Goal: Information Seeking & Learning: Learn about a topic

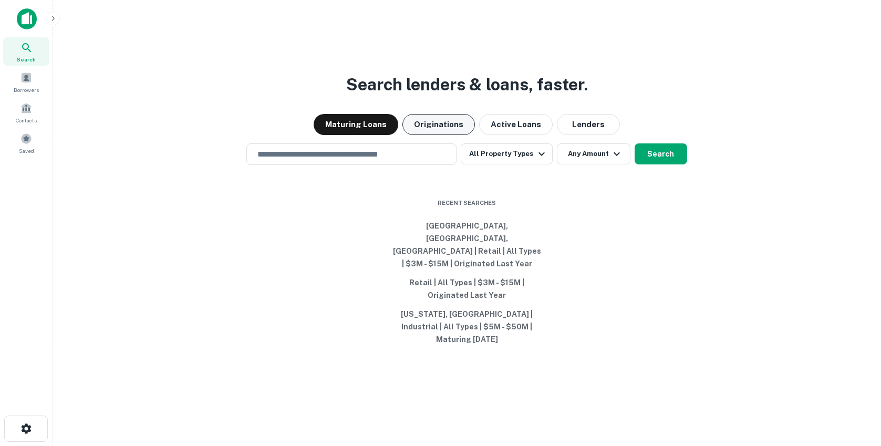
click at [445, 135] on button "Originations" at bounding box center [438, 124] width 72 height 21
click at [385, 160] on input "text" at bounding box center [351, 154] width 201 height 12
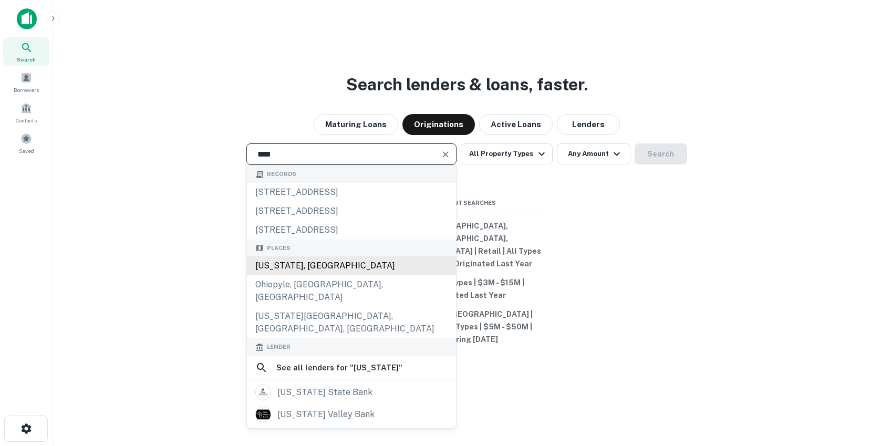
click at [300, 275] on div "[US_STATE], [GEOGRAPHIC_DATA]" at bounding box center [351, 265] width 209 height 19
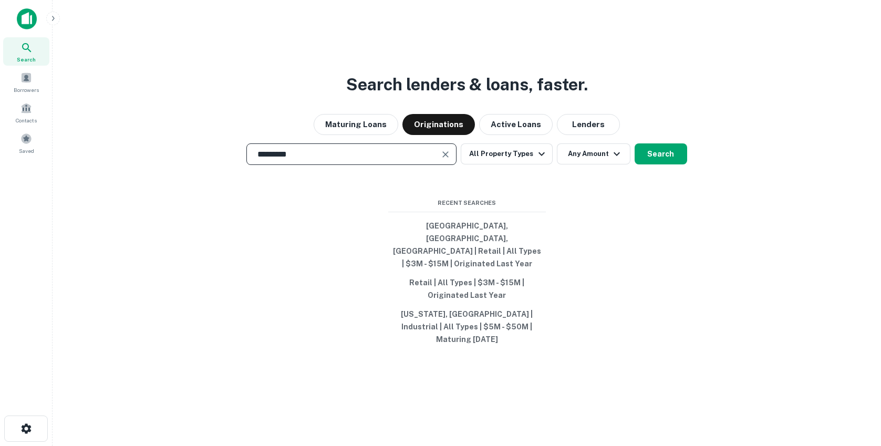
type input "*********"
click at [190, 275] on div "Search lenders & loans, faster. Maturing Loans Originations Active Loans Lender…" at bounding box center [467, 248] width 812 height 446
click at [509, 164] on button "All Property Types" at bounding box center [506, 153] width 91 height 21
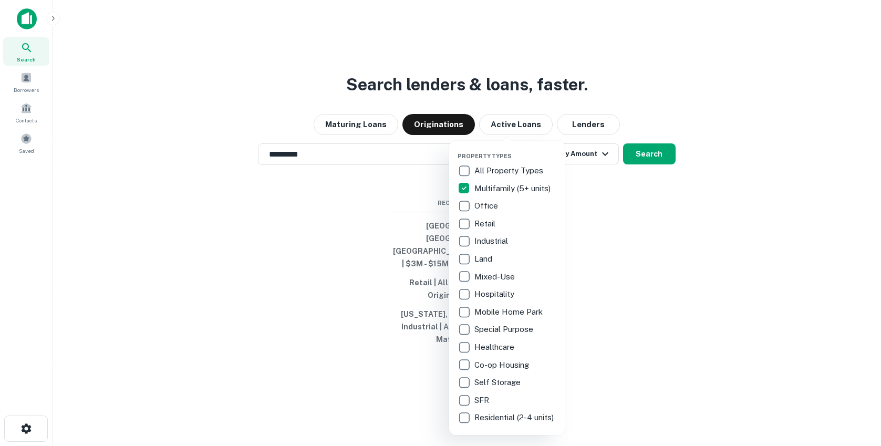
click at [627, 296] on div at bounding box center [440, 223] width 881 height 446
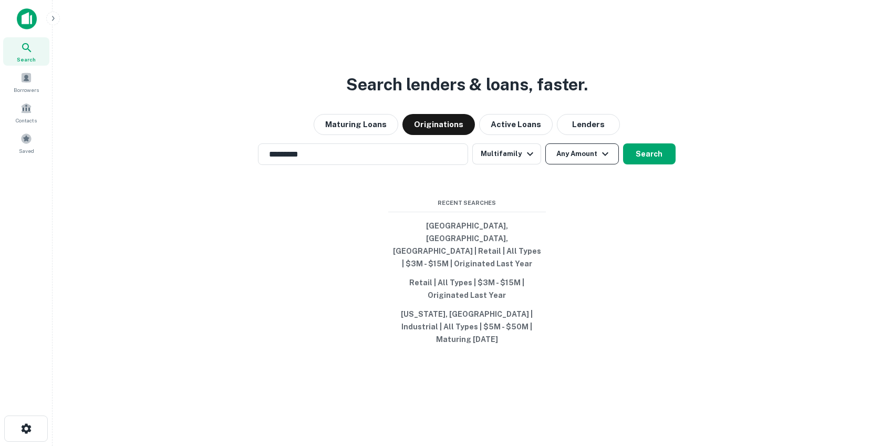
click at [579, 164] on button "Any Amount" at bounding box center [582, 153] width 74 height 21
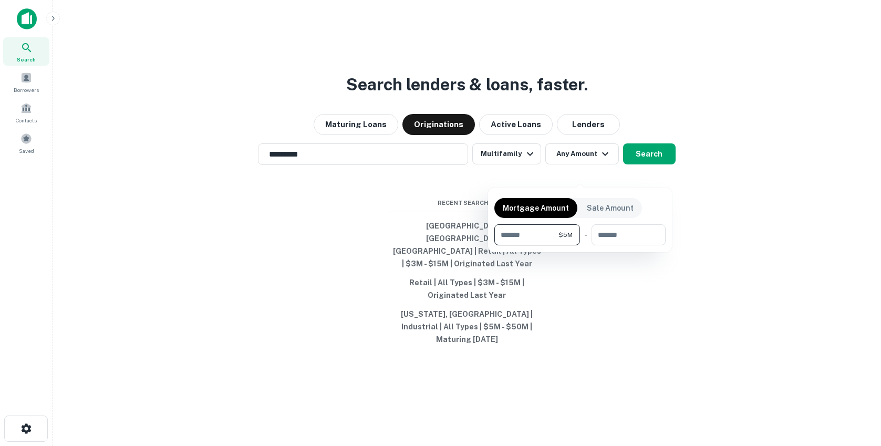
type input "*******"
type input "*"
type input "********"
click at [191, 340] on div at bounding box center [440, 223] width 881 height 446
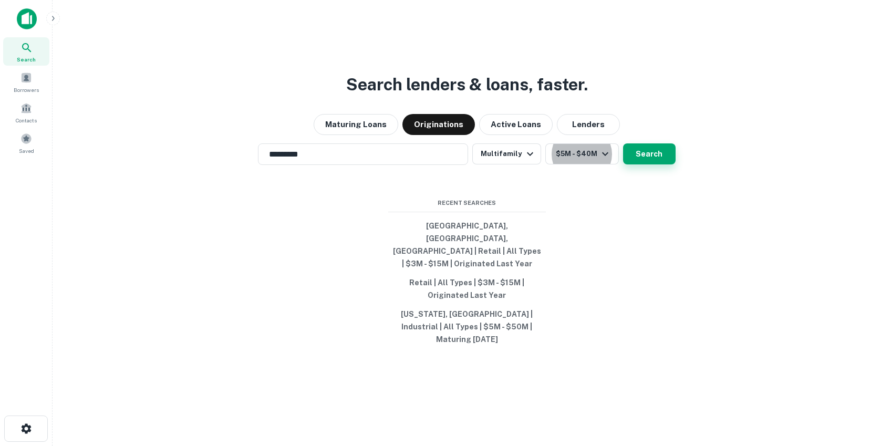
click at [642, 164] on button "Search" at bounding box center [649, 153] width 53 height 21
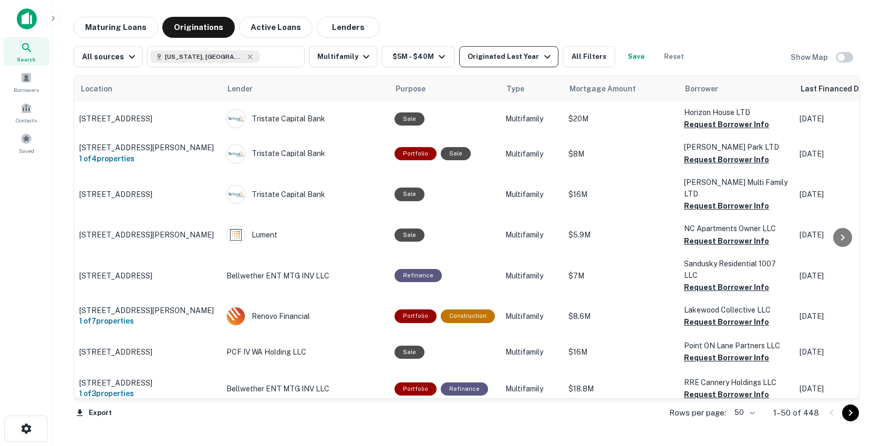
click at [522, 58] on div "Originated Last Year" at bounding box center [511, 56] width 86 height 13
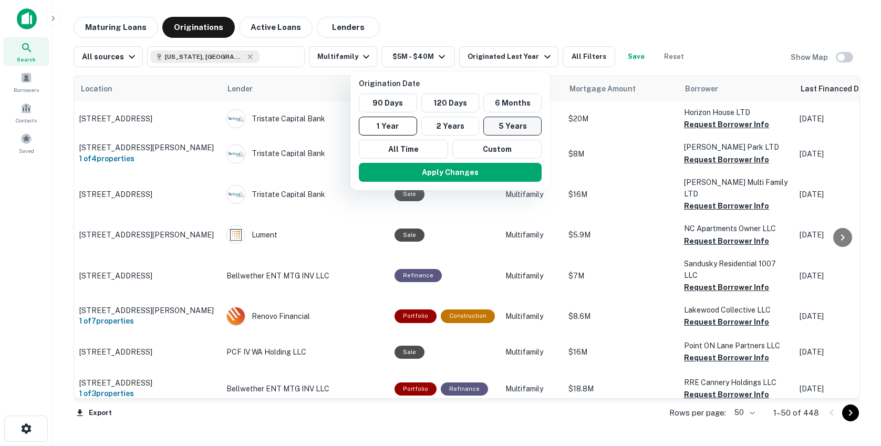
click at [501, 125] on button "5 Years" at bounding box center [512, 126] width 58 height 19
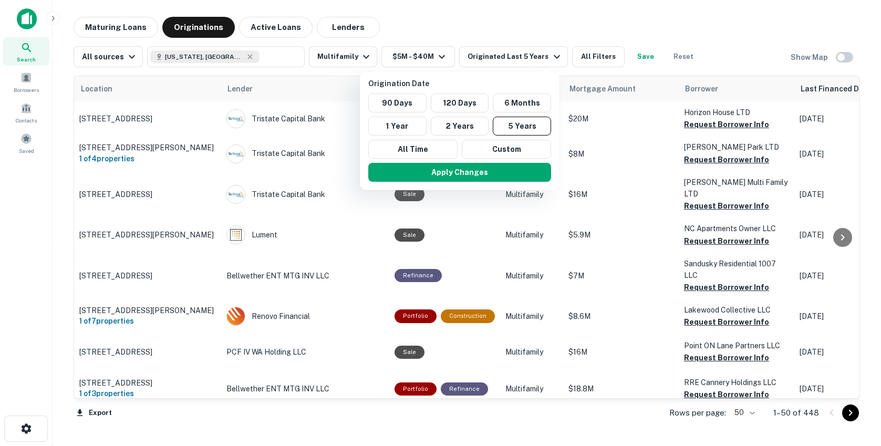
click at [540, 13] on div at bounding box center [440, 223] width 881 height 446
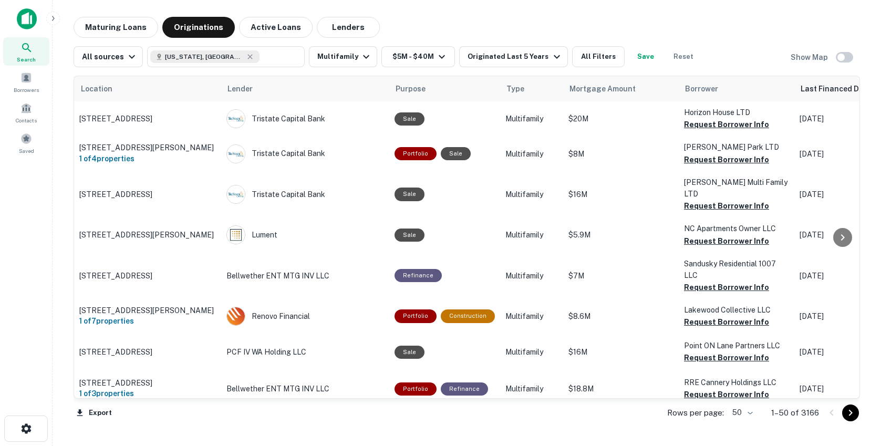
click at [473, 24] on div "Maturing Loans Originations Active Loans Lenders" at bounding box center [467, 27] width 786 height 21
click at [580, 58] on button "All Filters" at bounding box center [598, 56] width 53 height 21
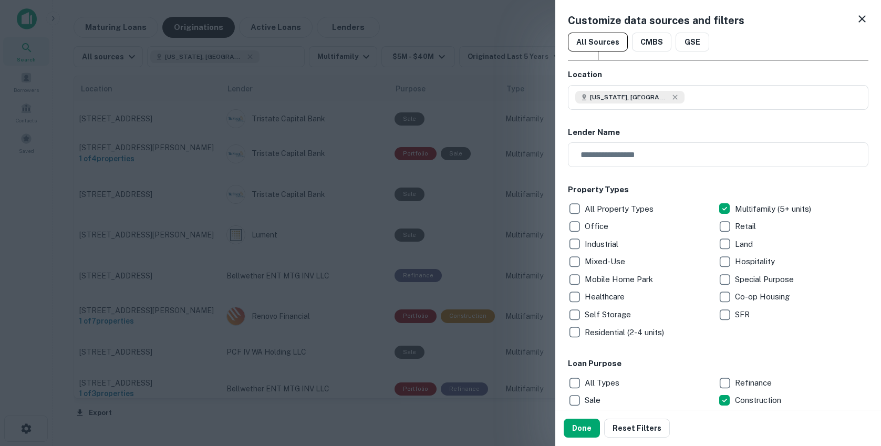
click at [697, 360] on h6 "Loan Purpose" at bounding box center [718, 364] width 300 height 12
click at [575, 428] on button "Done" at bounding box center [582, 428] width 36 height 19
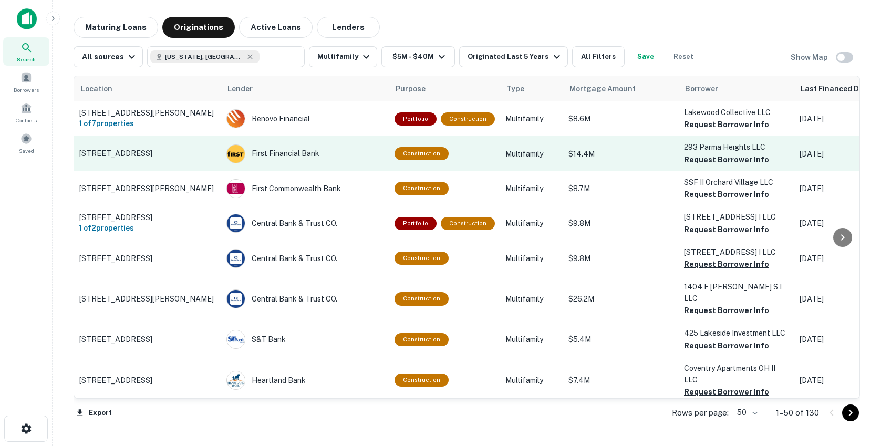
click at [273, 154] on div "First Financial Bank" at bounding box center [305, 153] width 158 height 19
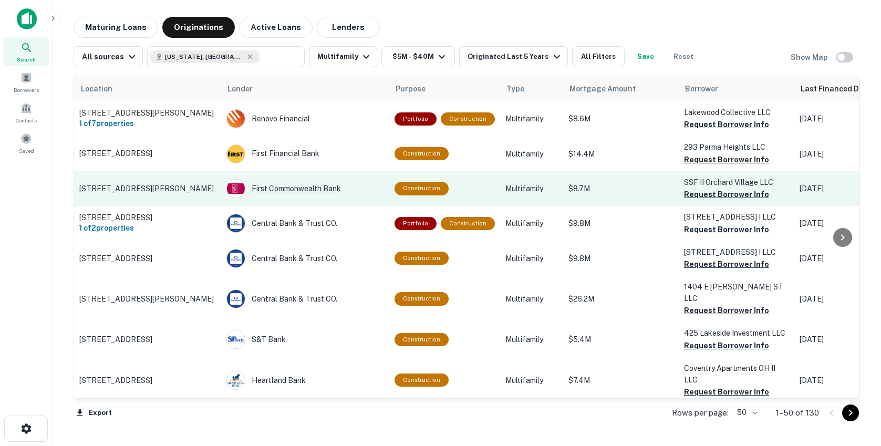
click at [267, 190] on div "First Commonwealth Bank" at bounding box center [305, 188] width 158 height 19
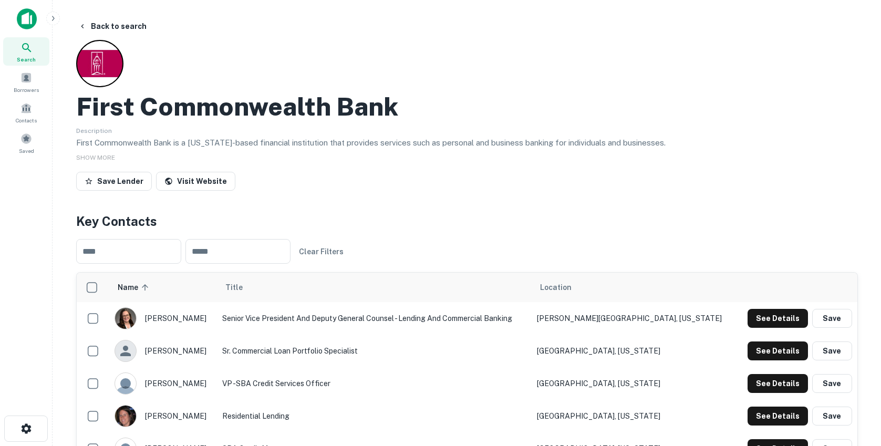
click at [344, 183] on div "Save Lender Visit Website" at bounding box center [467, 183] width 782 height 23
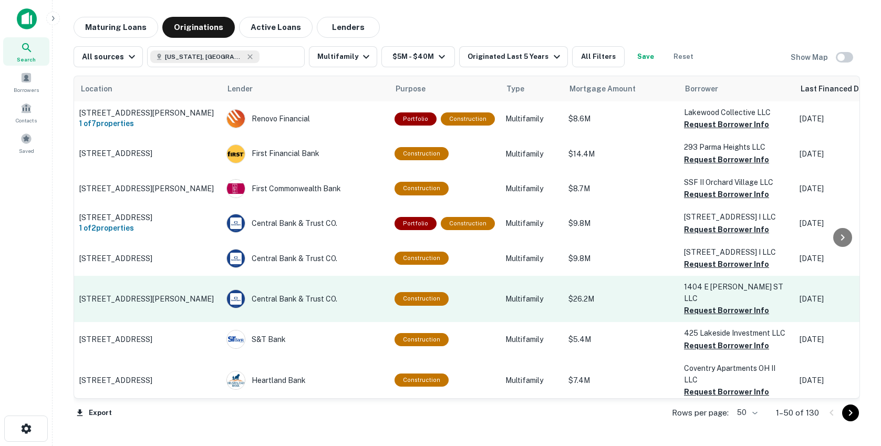
click at [349, 314] on td "Central Bank & Trust CO." at bounding box center [305, 299] width 168 height 46
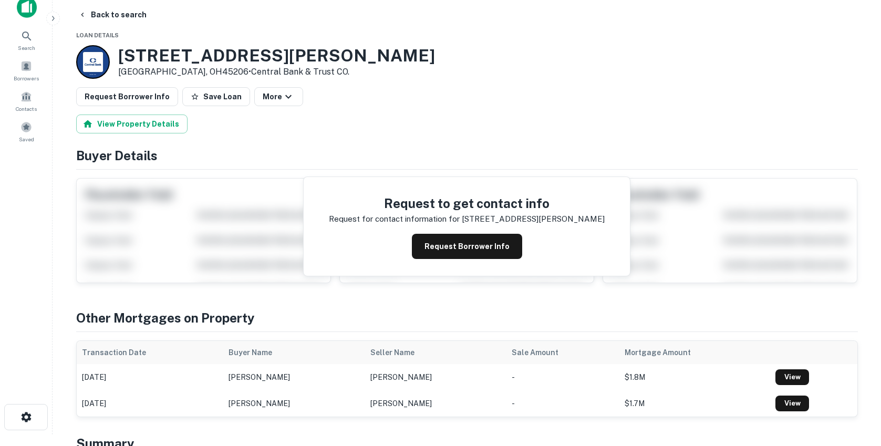
scroll to position [17, 0]
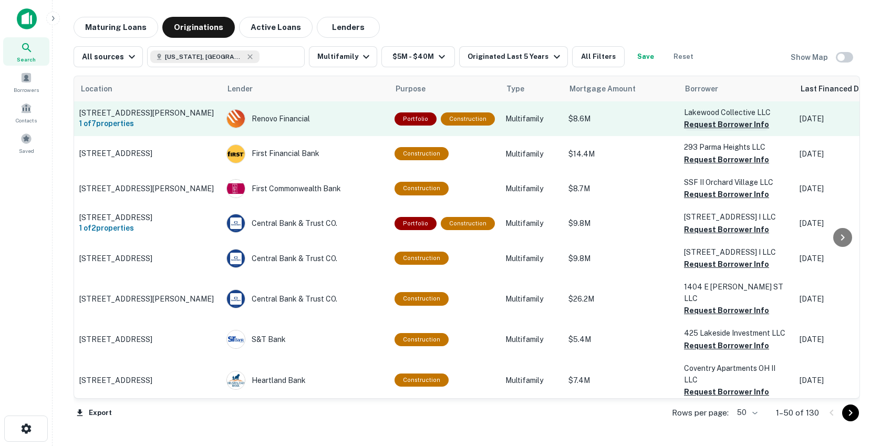
click at [757, 119] on button "Request Borrower Info" at bounding box center [726, 124] width 85 height 13
click at [771, 114] on p "Lakewood Collective LLC" at bounding box center [736, 113] width 105 height 12
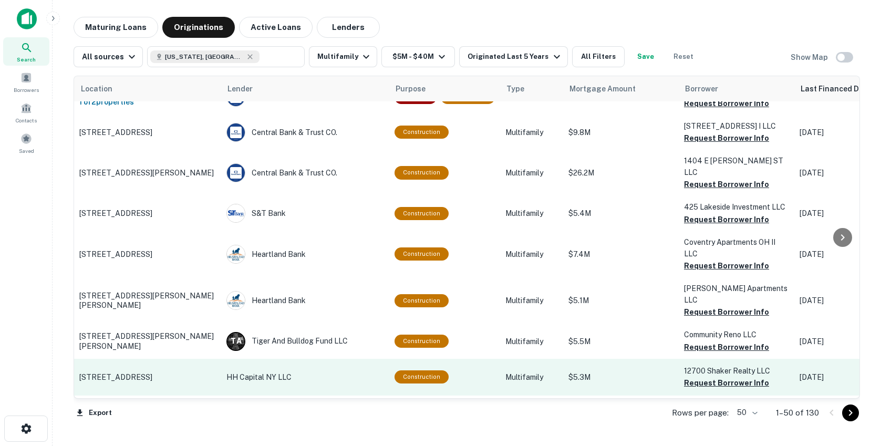
scroll to position [126, 0]
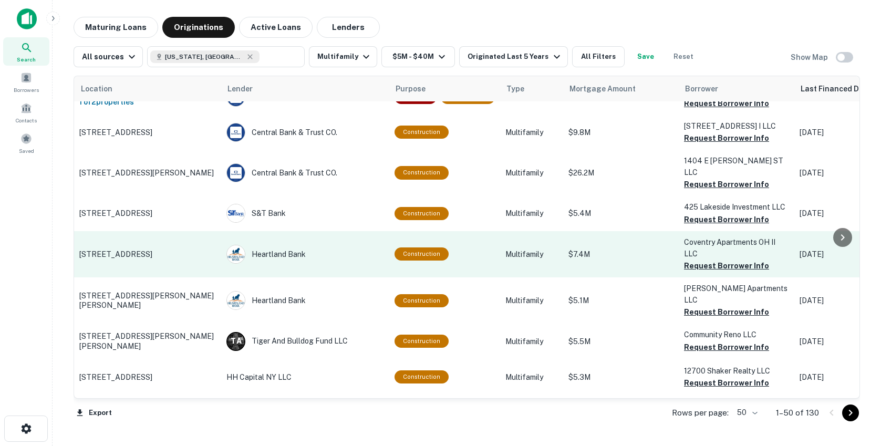
click at [334, 263] on td "Heartland Bank" at bounding box center [305, 254] width 168 height 46
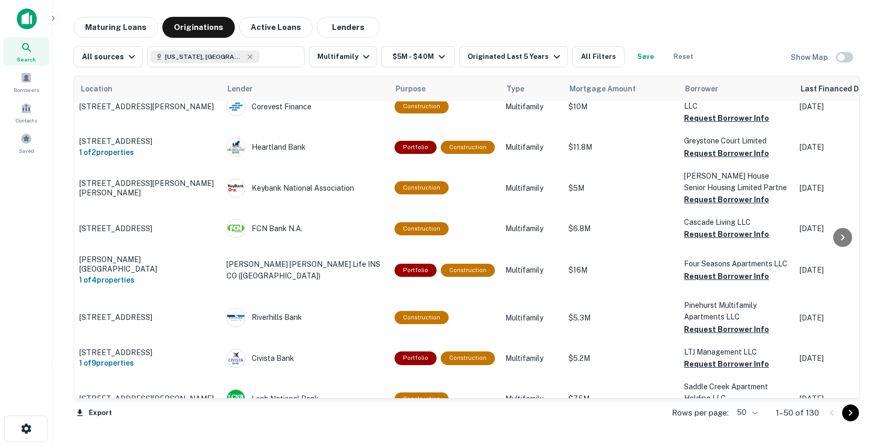
scroll to position [546, 0]
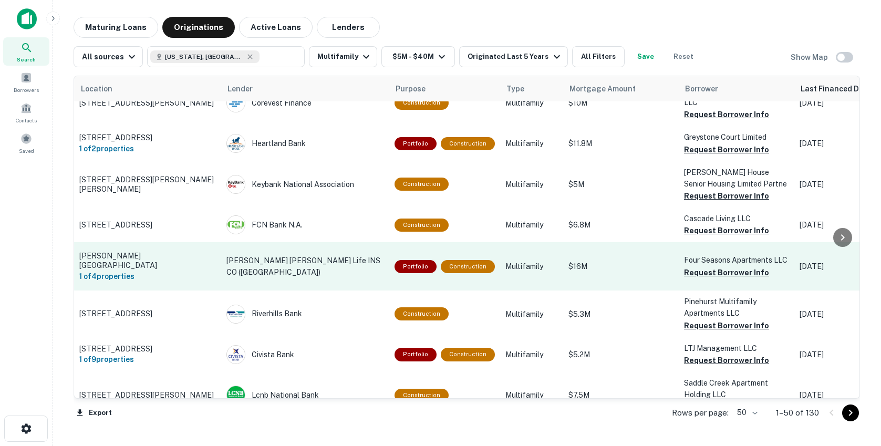
click at [339, 260] on p "[PERSON_NAME] [PERSON_NAME] Life INS CO ([GEOGRAPHIC_DATA])" at bounding box center [305, 266] width 158 height 23
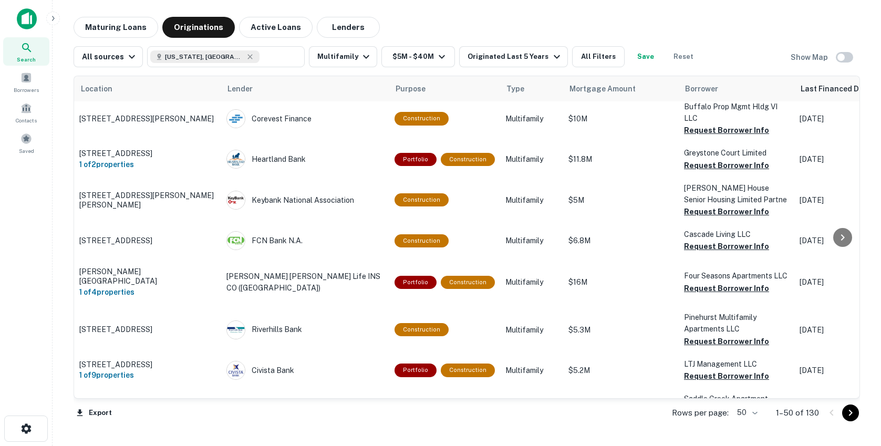
scroll to position [546, 0]
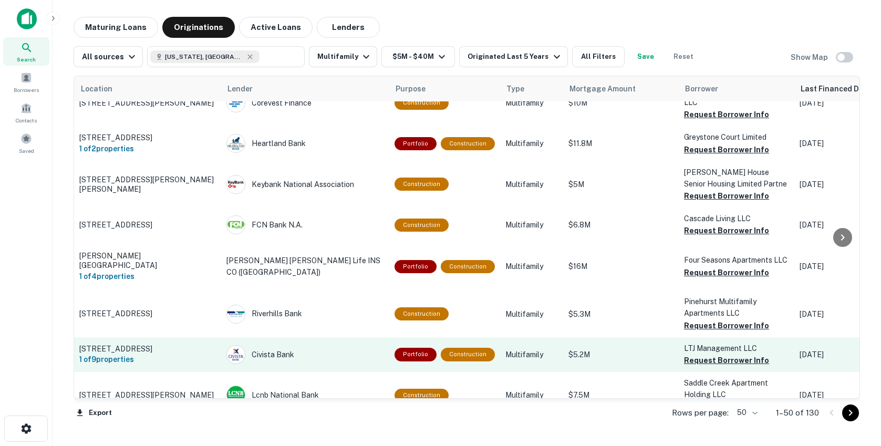
click at [353, 359] on td "Civista Bank" at bounding box center [305, 354] width 168 height 35
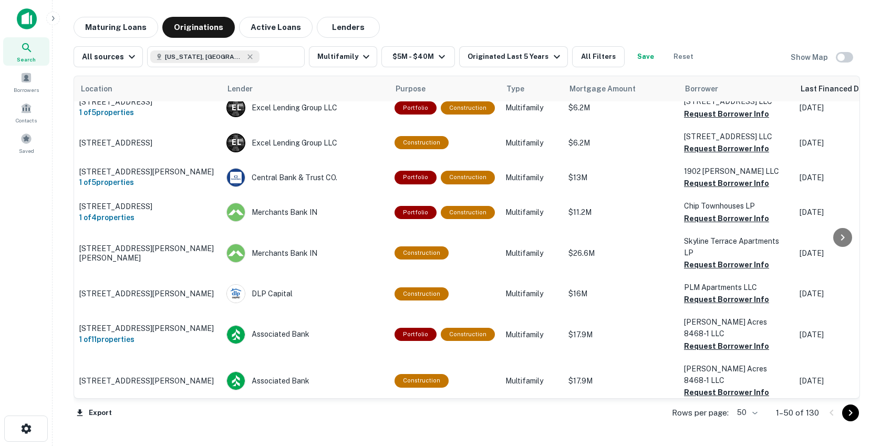
scroll to position [1156, 0]
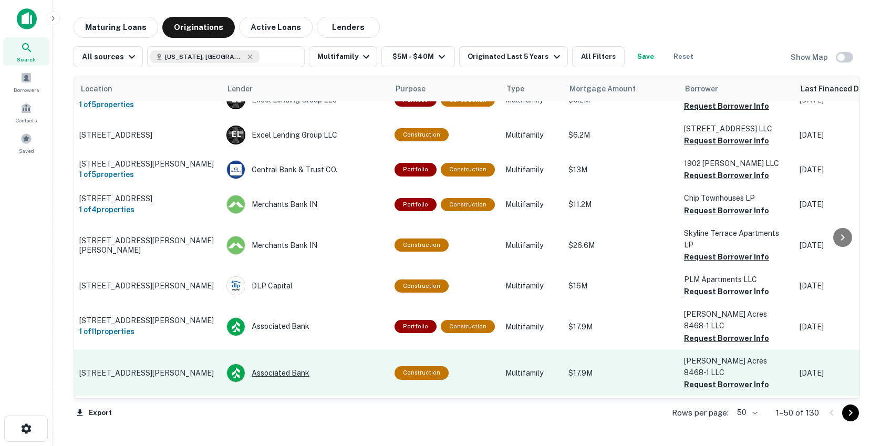
click at [357, 364] on div "Associated Bank" at bounding box center [305, 373] width 158 height 19
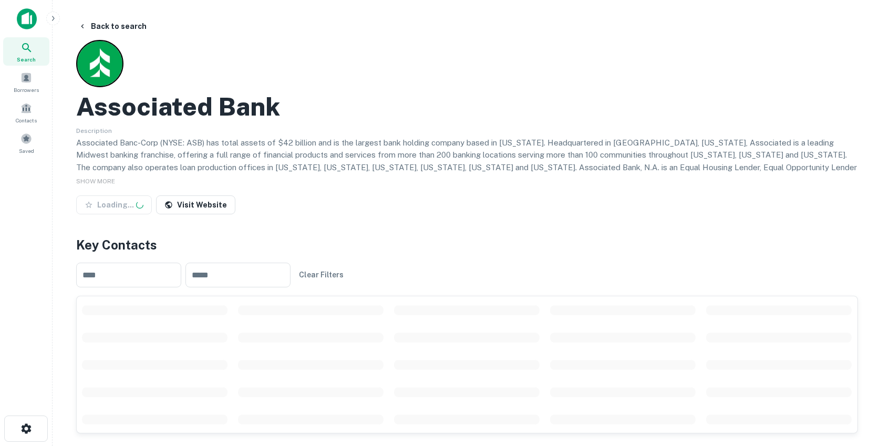
scroll to position [21, 0]
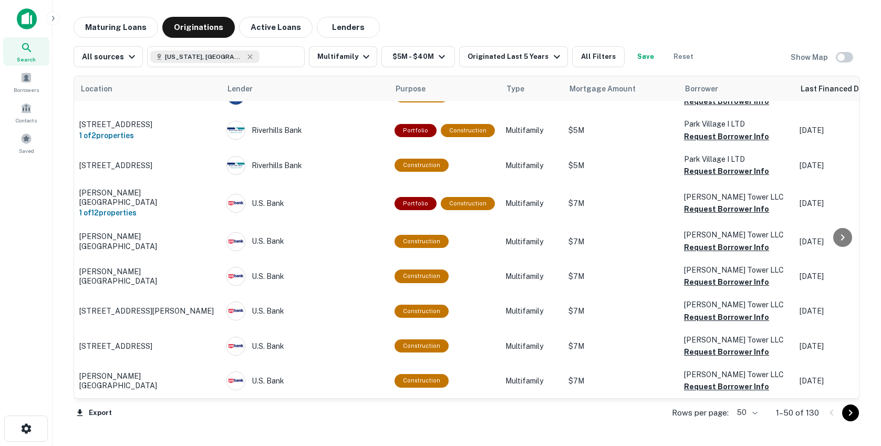
scroll to position [1544, 0]
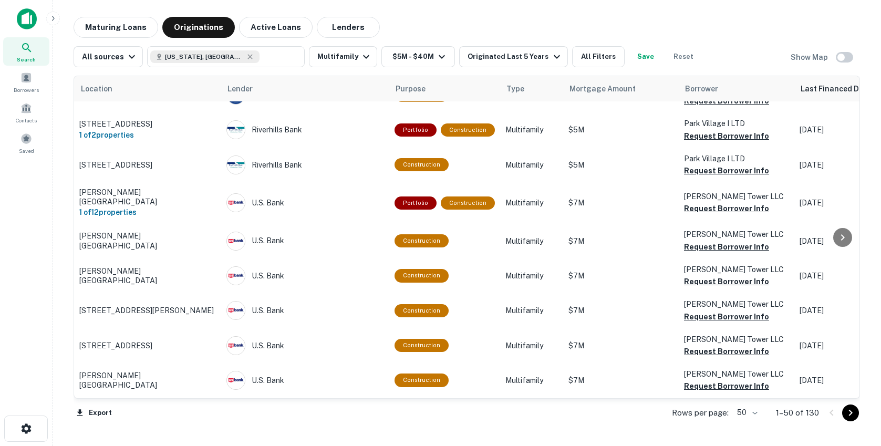
click at [849, 417] on icon "Go to next page" at bounding box center [850, 413] width 13 height 13
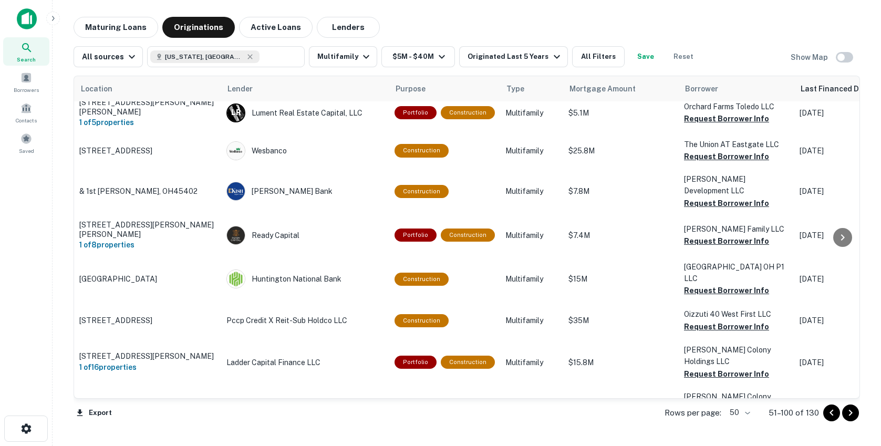
click at [297, 71] on div "Location Lender Purpose Type Mortgage Amount Borrower Last Financed Date sorted…" at bounding box center [467, 249] width 786 height 364
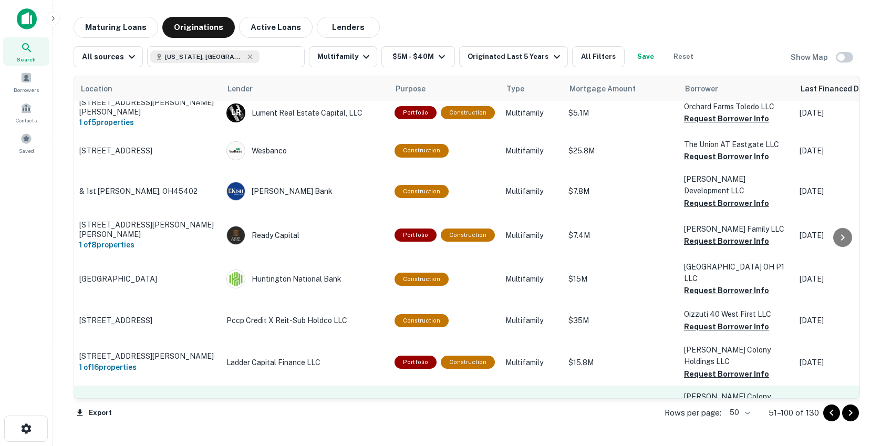
click at [355, 386] on td "Ladder Capital Finance LLC" at bounding box center [305, 409] width 168 height 46
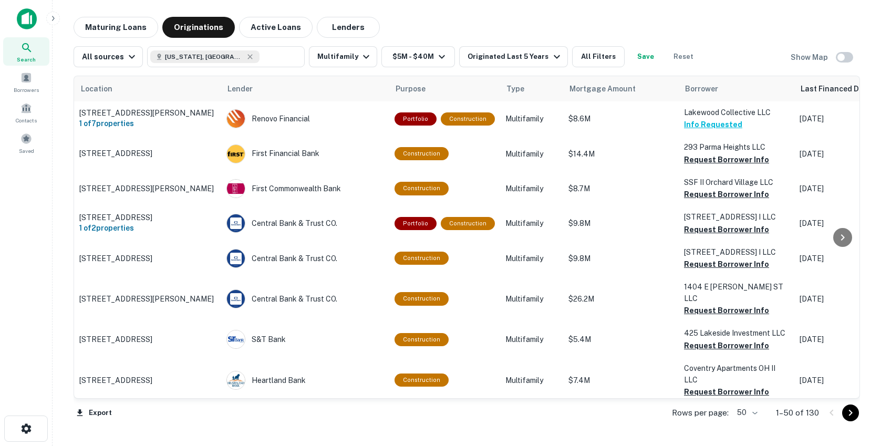
scroll to position [1544, 0]
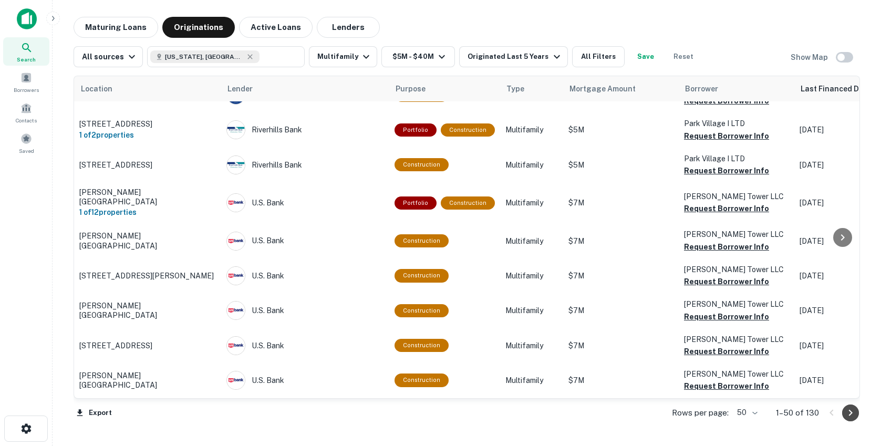
click at [852, 414] on icon "Go to next page" at bounding box center [850, 413] width 13 height 13
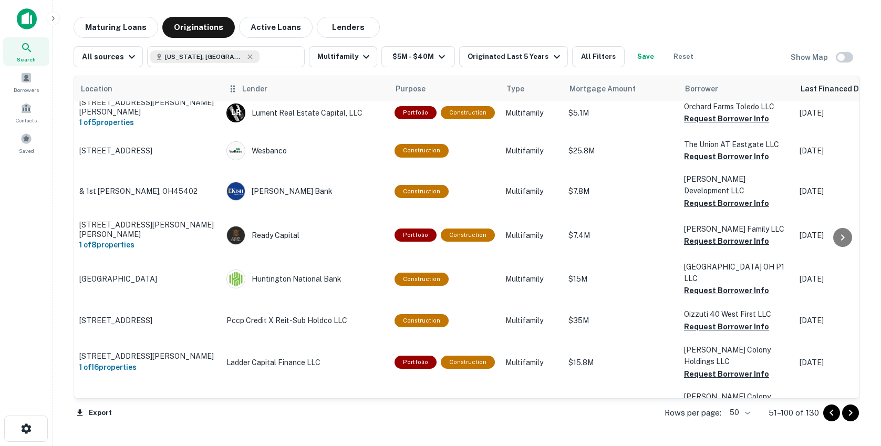
click at [326, 89] on div "Lender" at bounding box center [304, 88] width 155 height 13
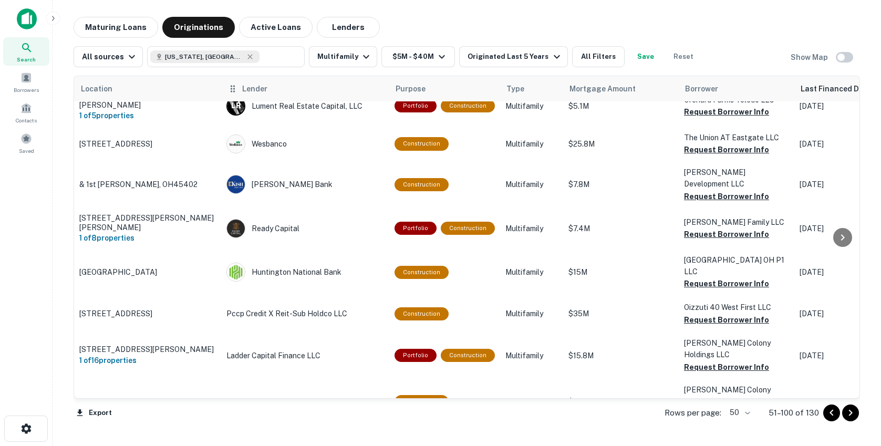
scroll to position [1551, 0]
click at [849, 412] on icon "Go to next page" at bounding box center [850, 413] width 13 height 13
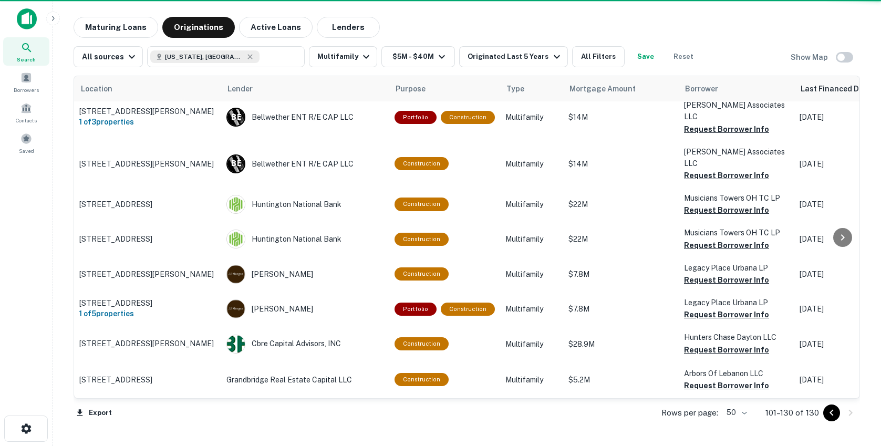
scroll to position [839, 0]
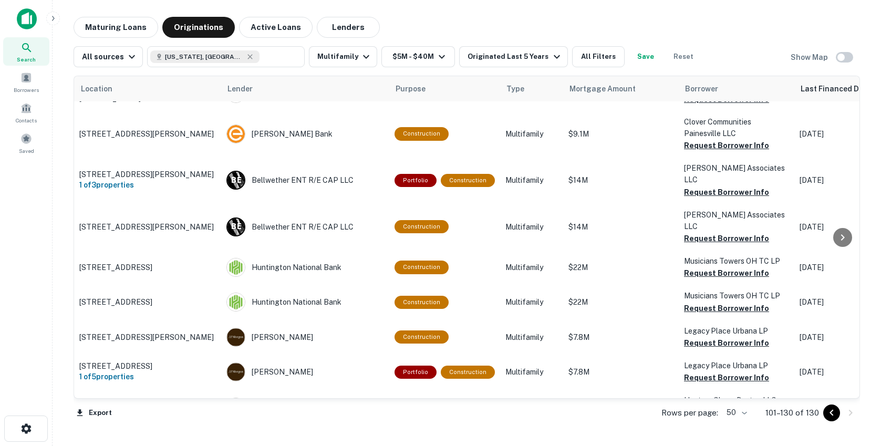
click at [362, 424] on td "Grandbridge Real Estate Capital LLC" at bounding box center [305, 442] width 168 height 37
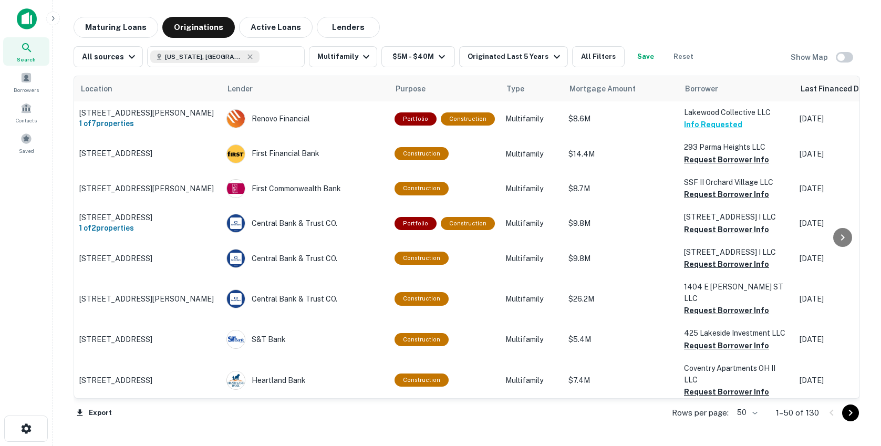
scroll to position [839, 0]
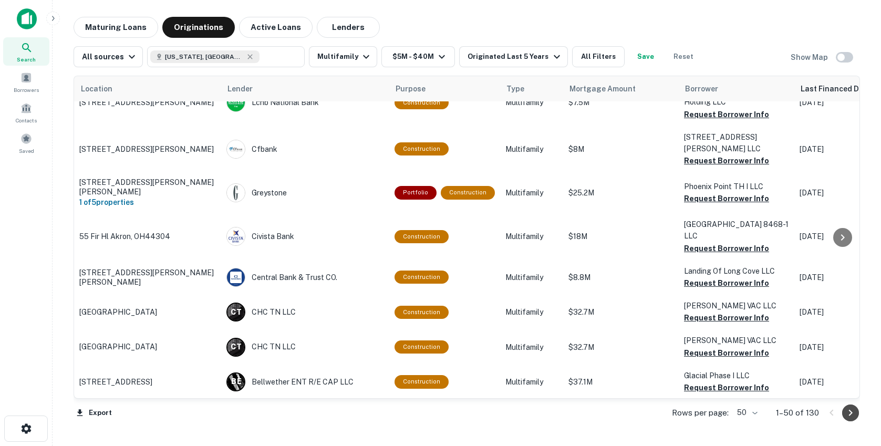
click at [853, 417] on icon "Go to next page" at bounding box center [850, 413] width 13 height 13
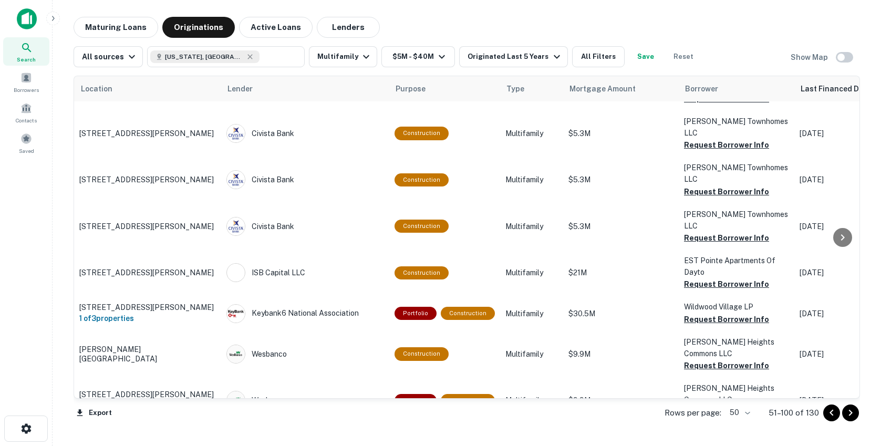
click at [853, 417] on icon "Go to next page" at bounding box center [850, 413] width 13 height 13
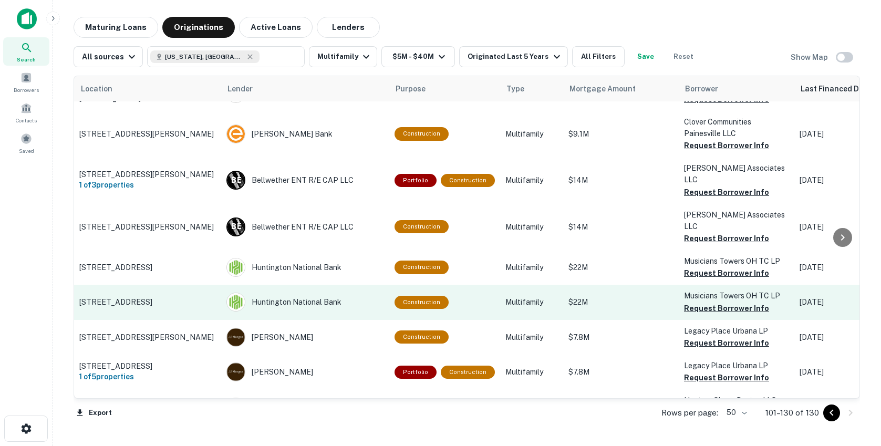
click at [312, 285] on td "Huntington National Bank" at bounding box center [305, 302] width 168 height 35
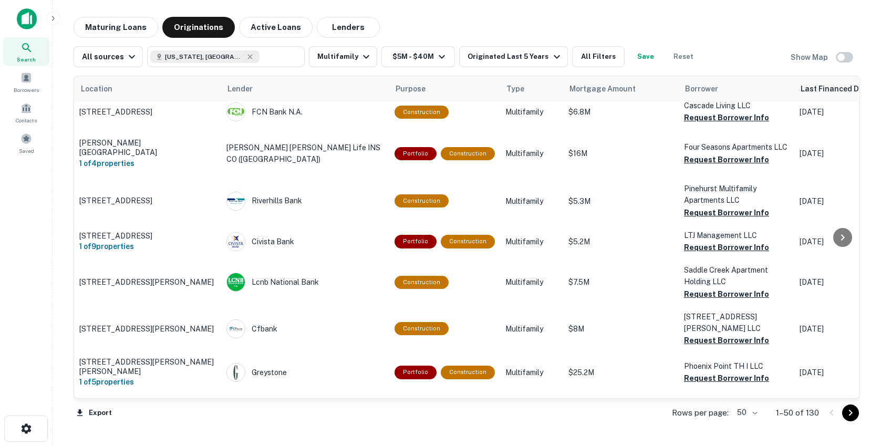
scroll to position [839, 0]
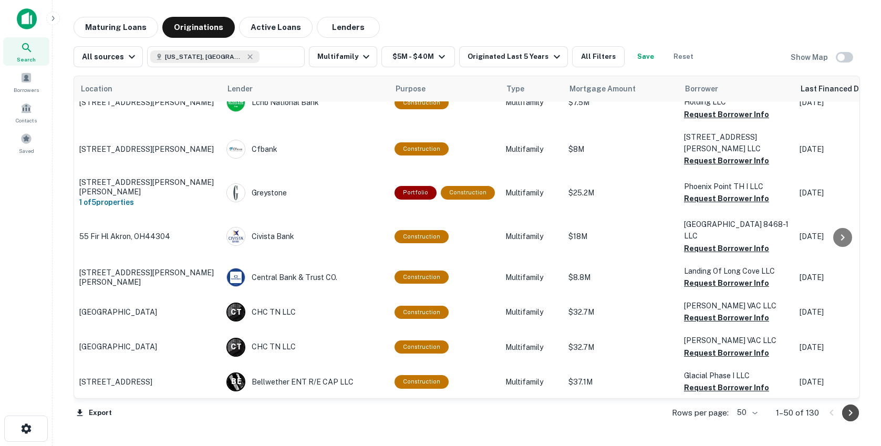
click at [849, 416] on icon "Go to next page" at bounding box center [850, 413] width 13 height 13
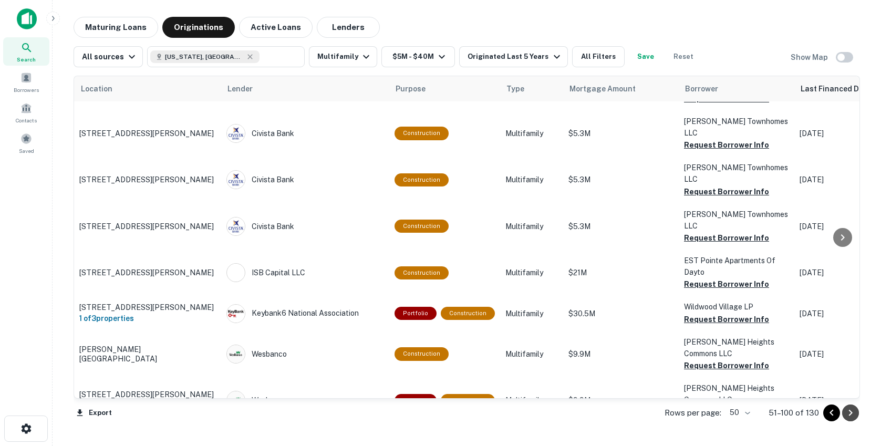
click at [849, 416] on icon "Go to next page" at bounding box center [850, 413] width 13 height 13
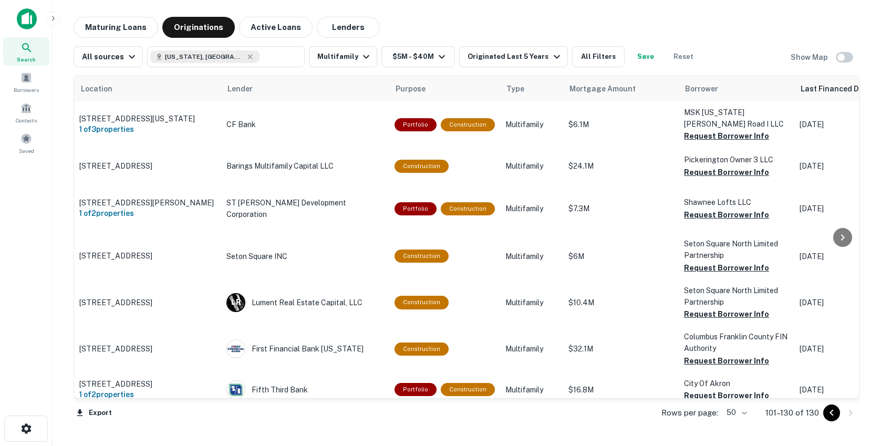
click at [435, 26] on div "Maturing Loans Originations Active Loans Lenders" at bounding box center [467, 27] width 786 height 21
click at [599, 28] on div "Maturing Loans Originations Active Loans Lenders" at bounding box center [467, 27] width 786 height 21
